Goal: Task Accomplishment & Management: Manage account settings

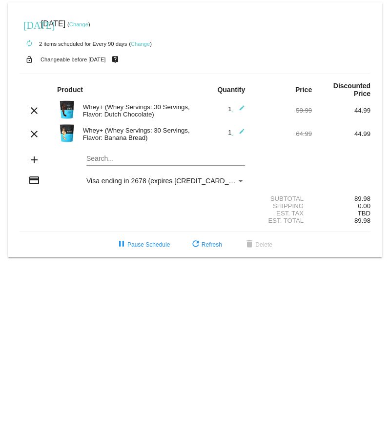
click at [88, 23] on link "Change" at bounding box center [78, 24] width 19 height 6
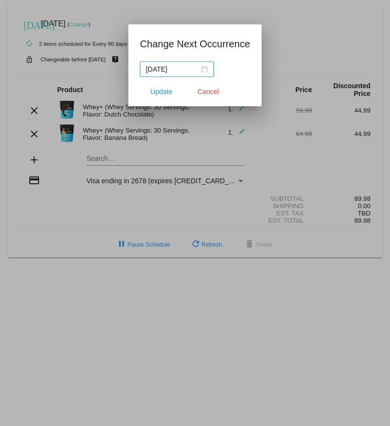
click at [167, 65] on input "[DATE]" at bounding box center [172, 69] width 53 height 11
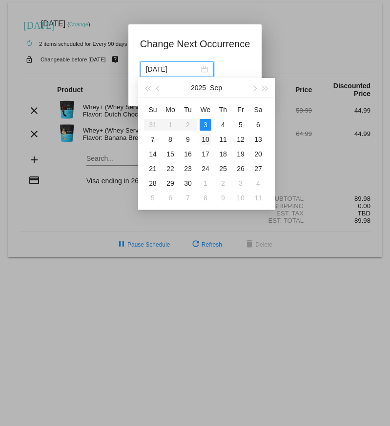
click at [208, 139] on div "10" at bounding box center [205, 140] width 12 height 12
type input "[DATE]"
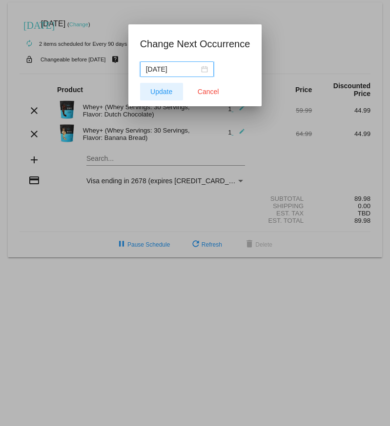
click at [162, 93] on span "Update" at bounding box center [161, 92] width 22 height 8
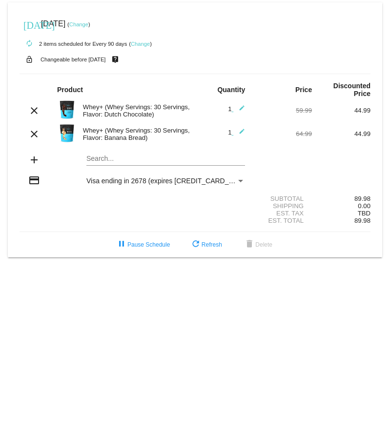
click at [88, 23] on link "Change" at bounding box center [78, 24] width 19 height 6
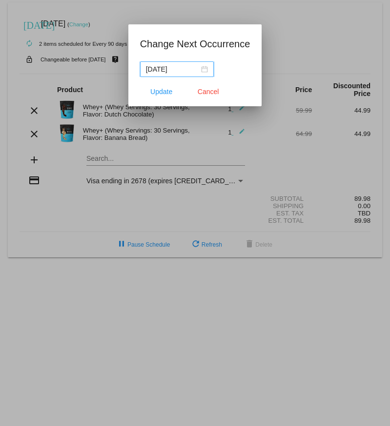
click at [195, 73] on div "[DATE]" at bounding box center [177, 69] width 62 height 11
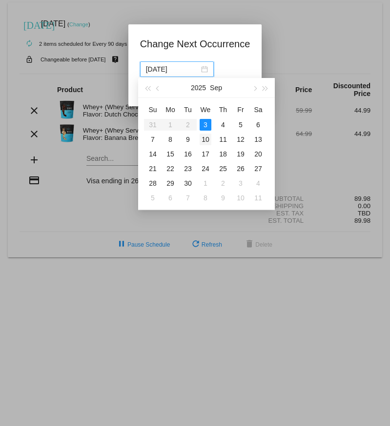
click at [207, 138] on div "10" at bounding box center [205, 140] width 12 height 12
type input "[DATE]"
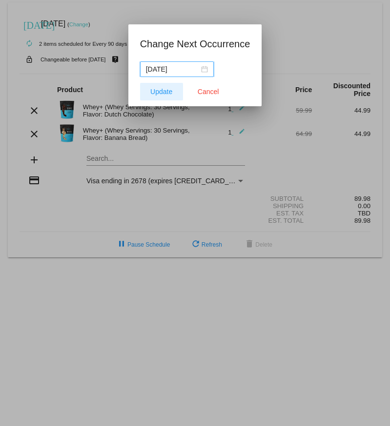
click at [160, 94] on span "Update" at bounding box center [161, 92] width 22 height 8
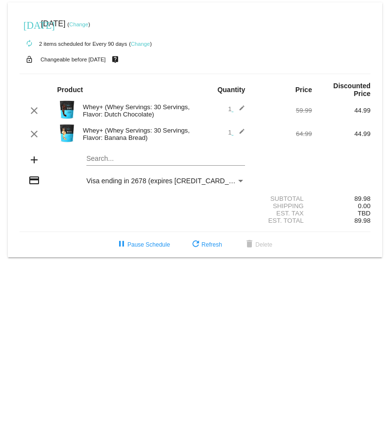
click at [88, 23] on link "Change" at bounding box center [78, 24] width 19 height 6
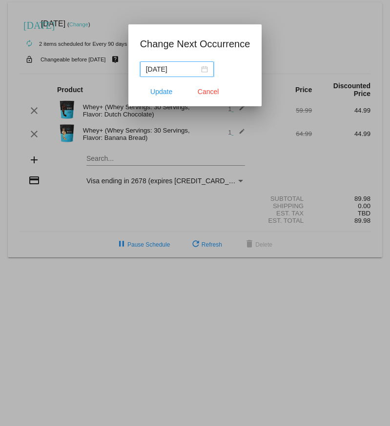
click at [179, 68] on input "[DATE]" at bounding box center [172, 69] width 53 height 11
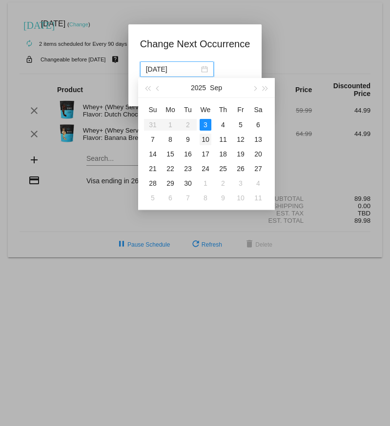
click at [202, 137] on div "10" at bounding box center [205, 140] width 12 height 12
type input "[DATE]"
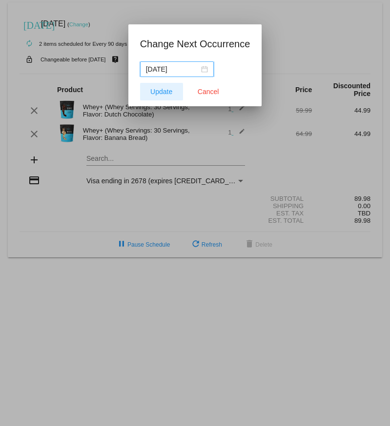
click at [158, 93] on span "Update" at bounding box center [161, 92] width 22 height 8
